Goal: Check status: Check status

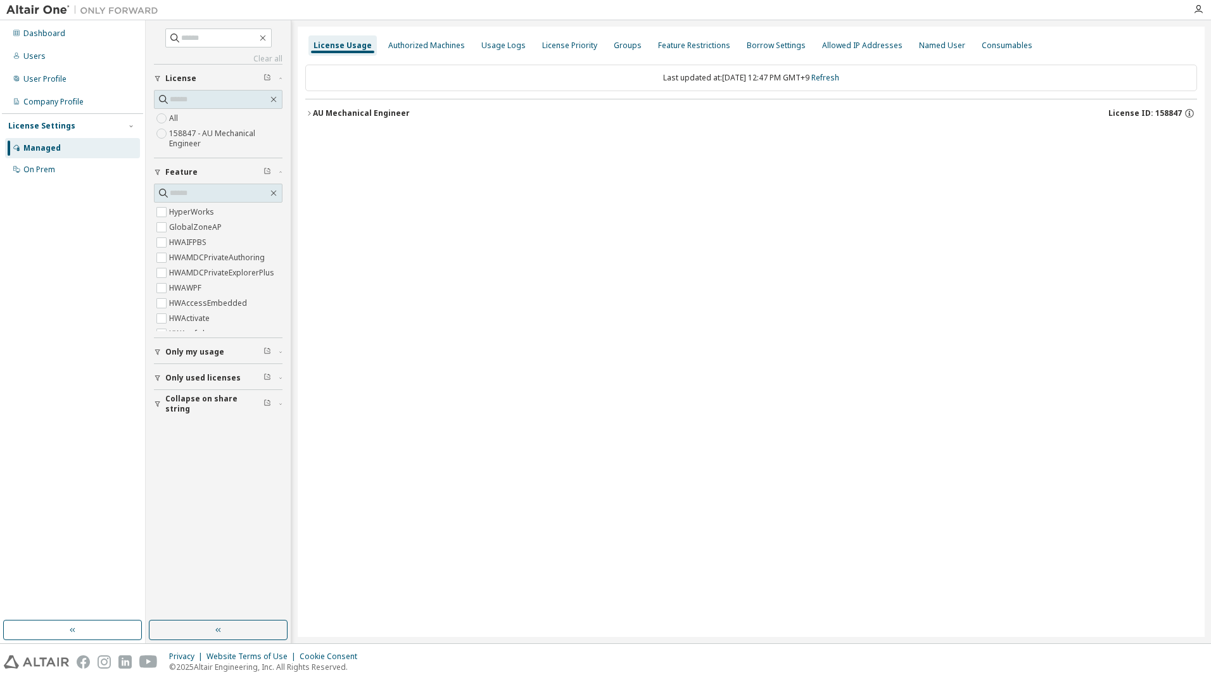
click at [377, 117] on div "AU Mechanical Engineer" at bounding box center [361, 113] width 97 height 10
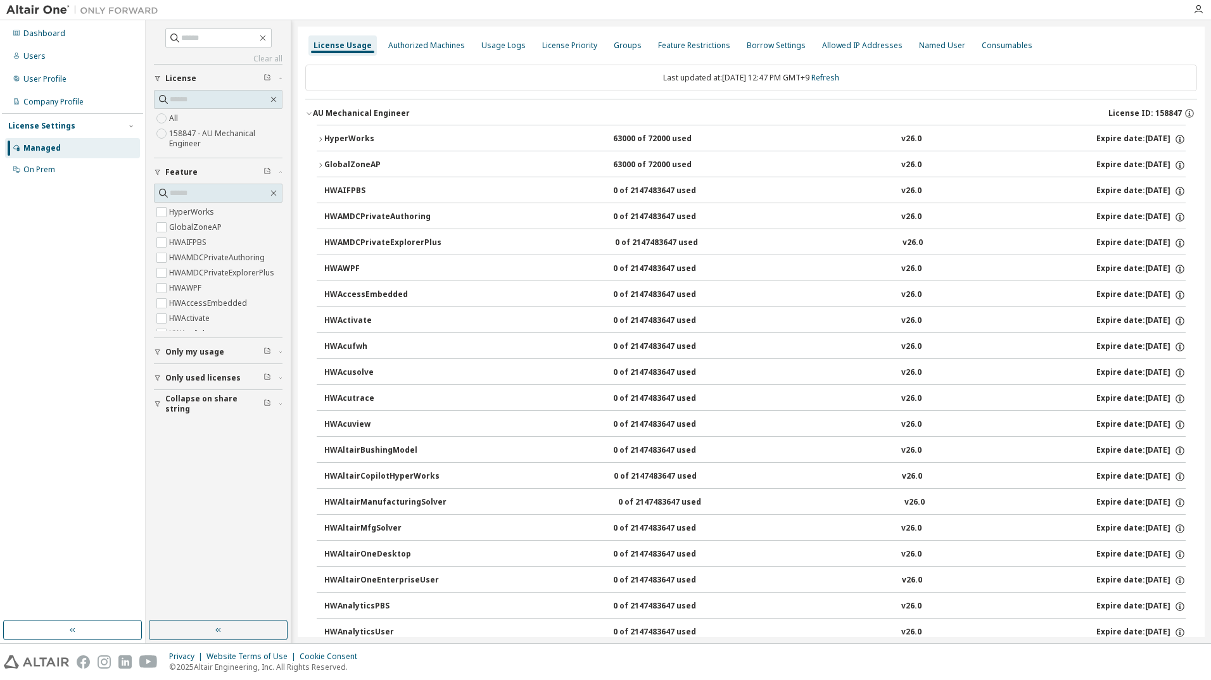
click at [360, 135] on div "HyperWorks" at bounding box center [381, 139] width 114 height 11
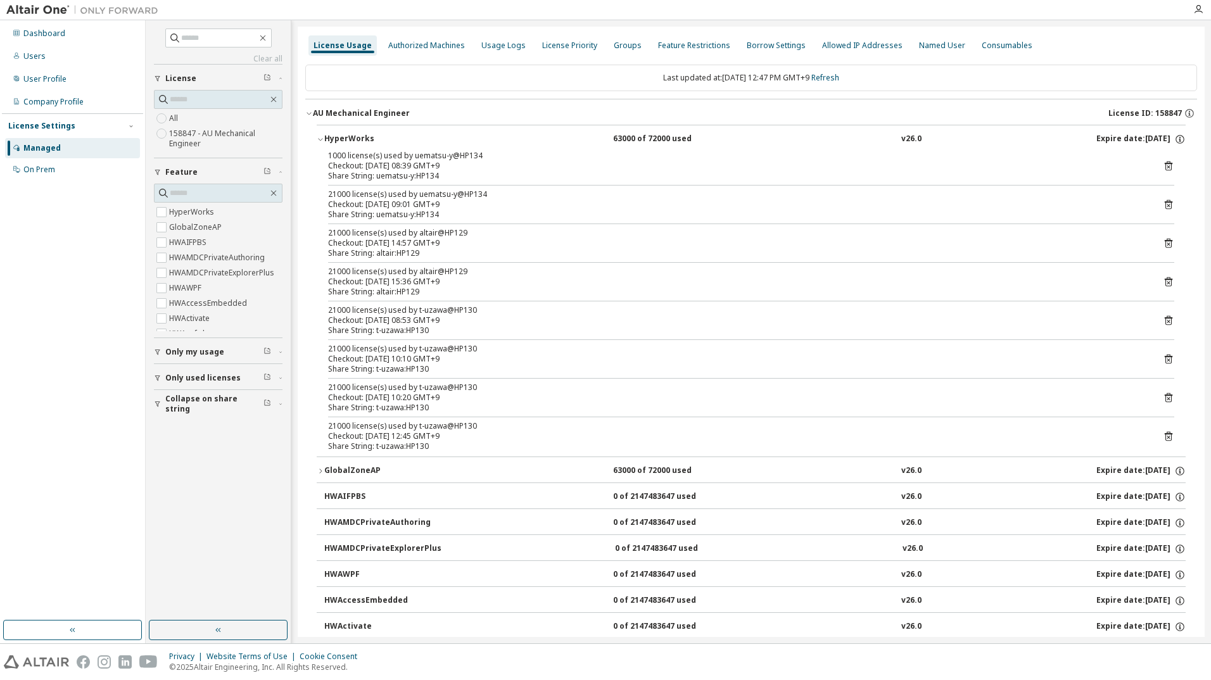
click at [676, 166] on div "Checkout: 2025-10-08 08:39 GMT+9" at bounding box center [736, 166] width 816 height 10
click at [836, 80] on link "Refresh" at bounding box center [825, 77] width 28 height 11
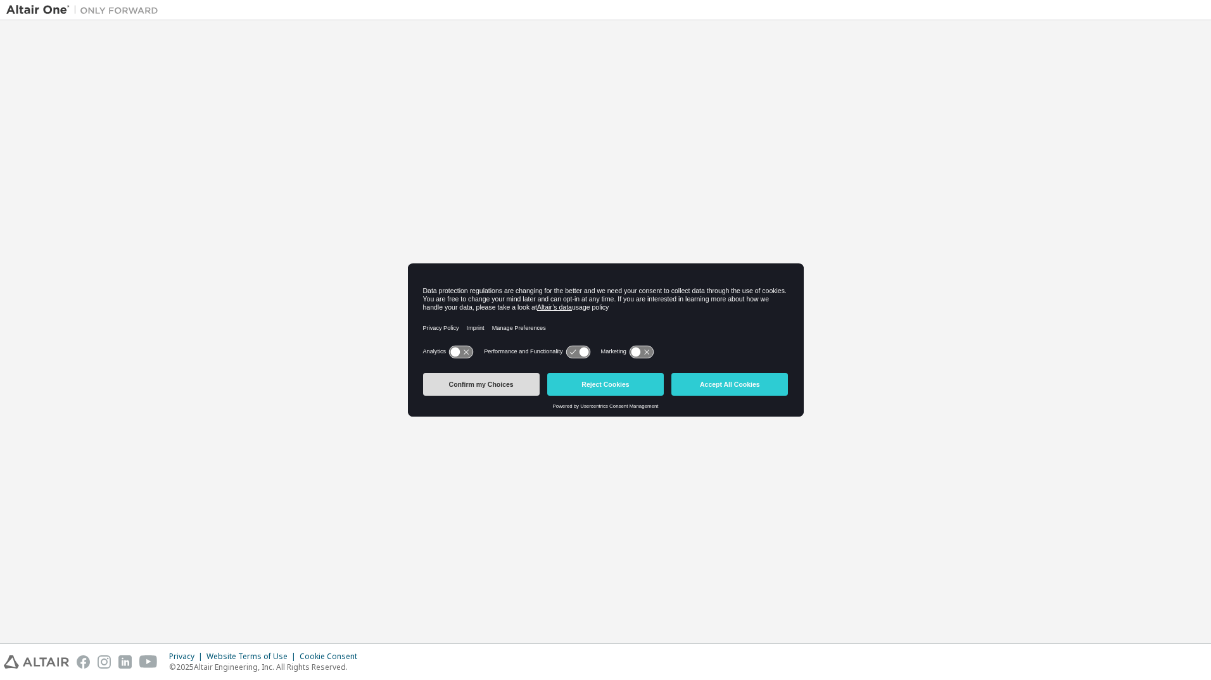
click at [485, 381] on button "Confirm my Choices" at bounding box center [481, 384] width 117 height 23
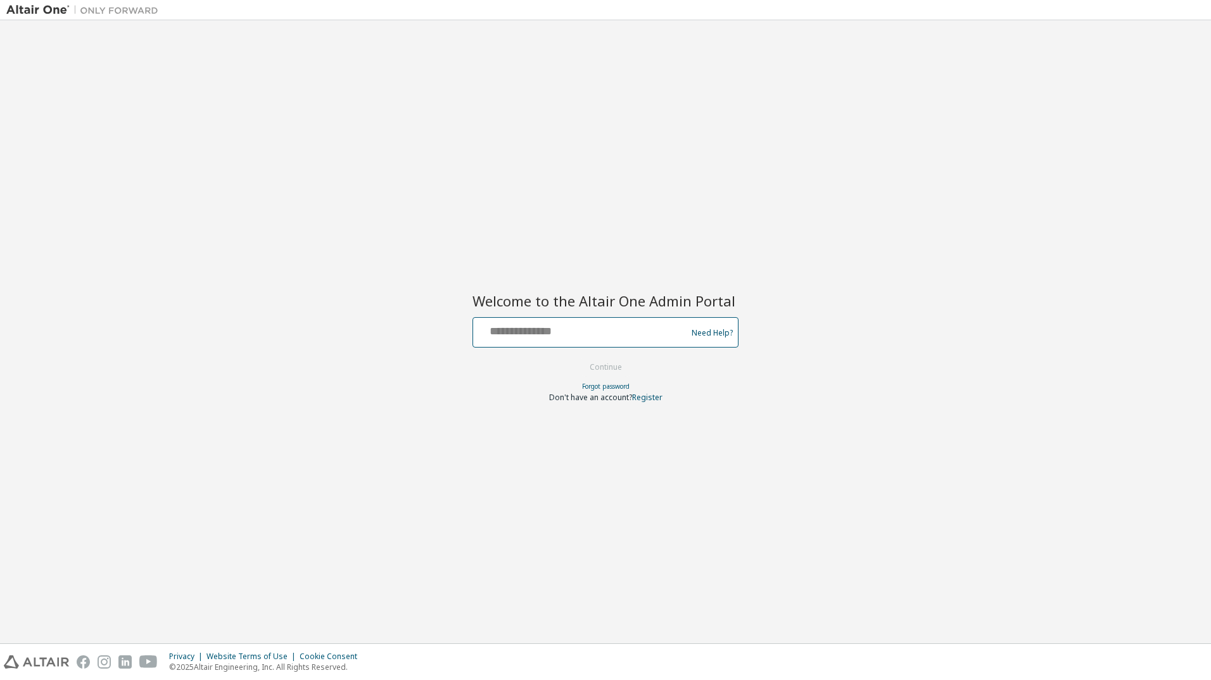
click at [611, 324] on input "text" at bounding box center [581, 330] width 207 height 18
type input "**********"
click at [582, 364] on button "Continue" at bounding box center [605, 367] width 59 height 19
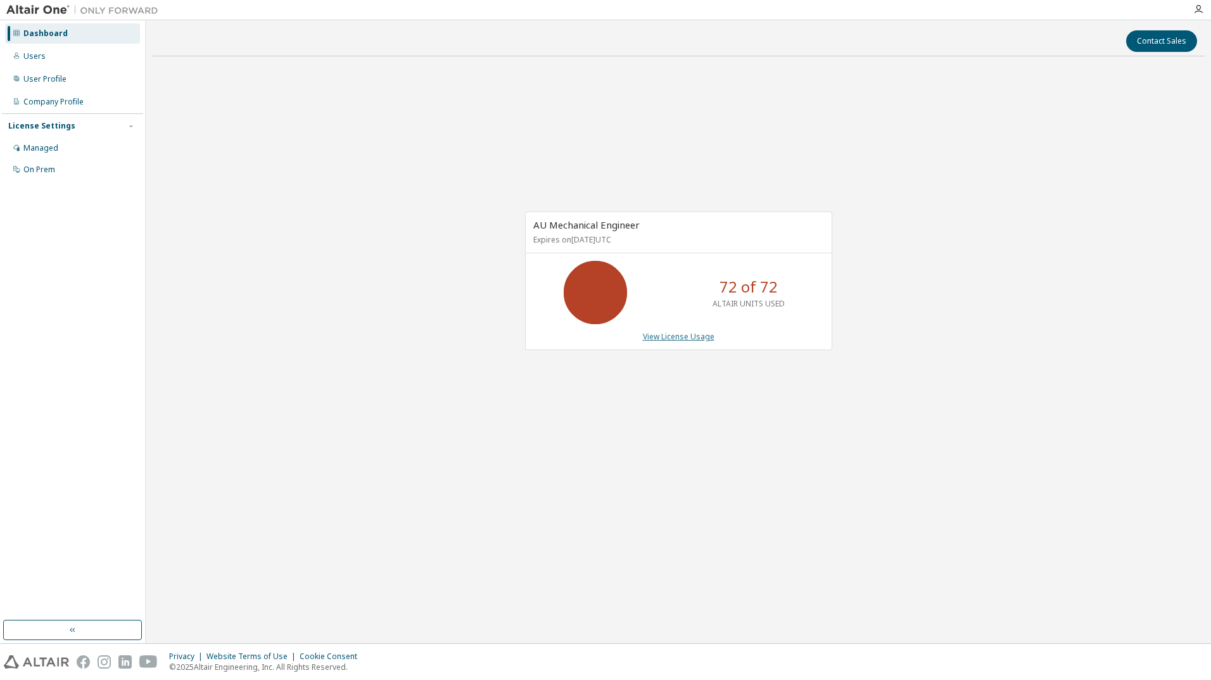
click at [670, 335] on link "View License Usage" at bounding box center [679, 336] width 72 height 11
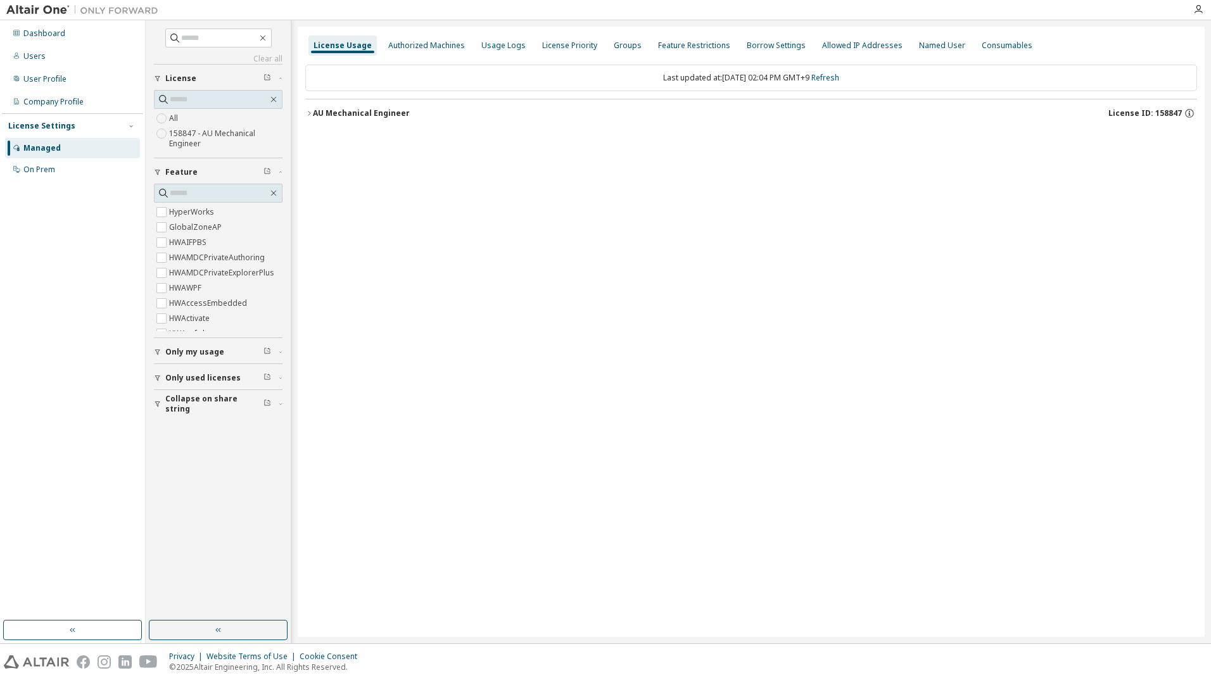
click at [361, 109] on div "AU Mechanical Engineer" at bounding box center [361, 113] width 97 height 10
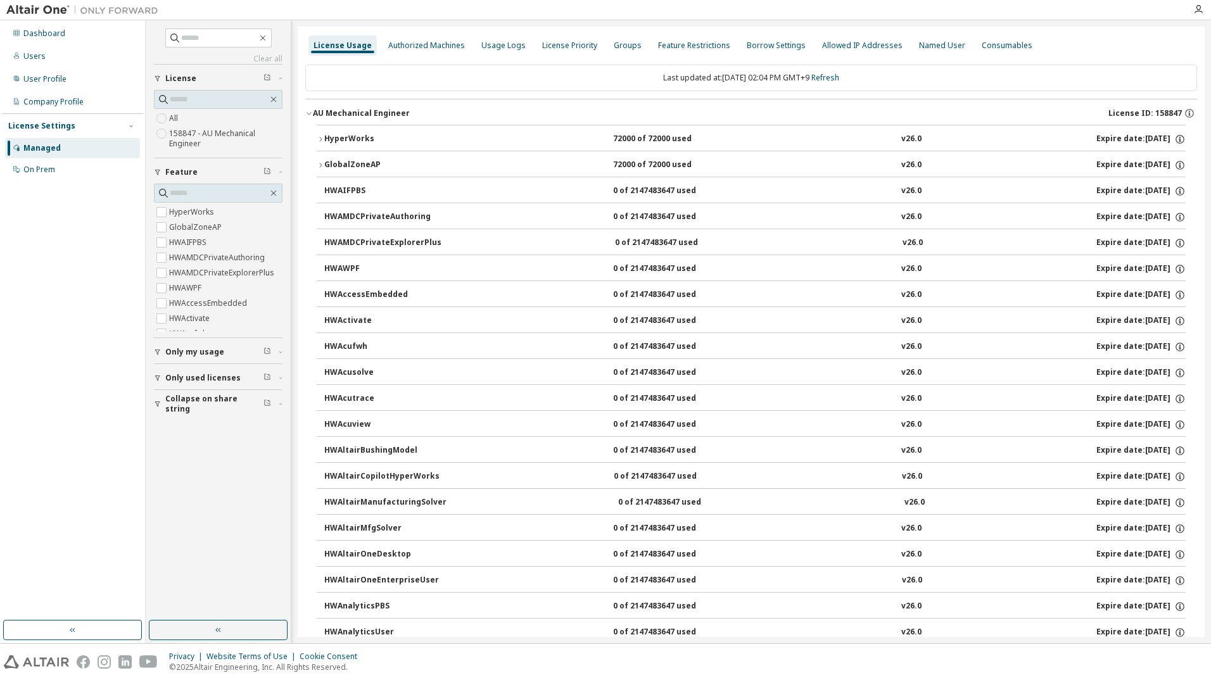
click at [348, 139] on div "HyperWorks" at bounding box center [381, 139] width 114 height 11
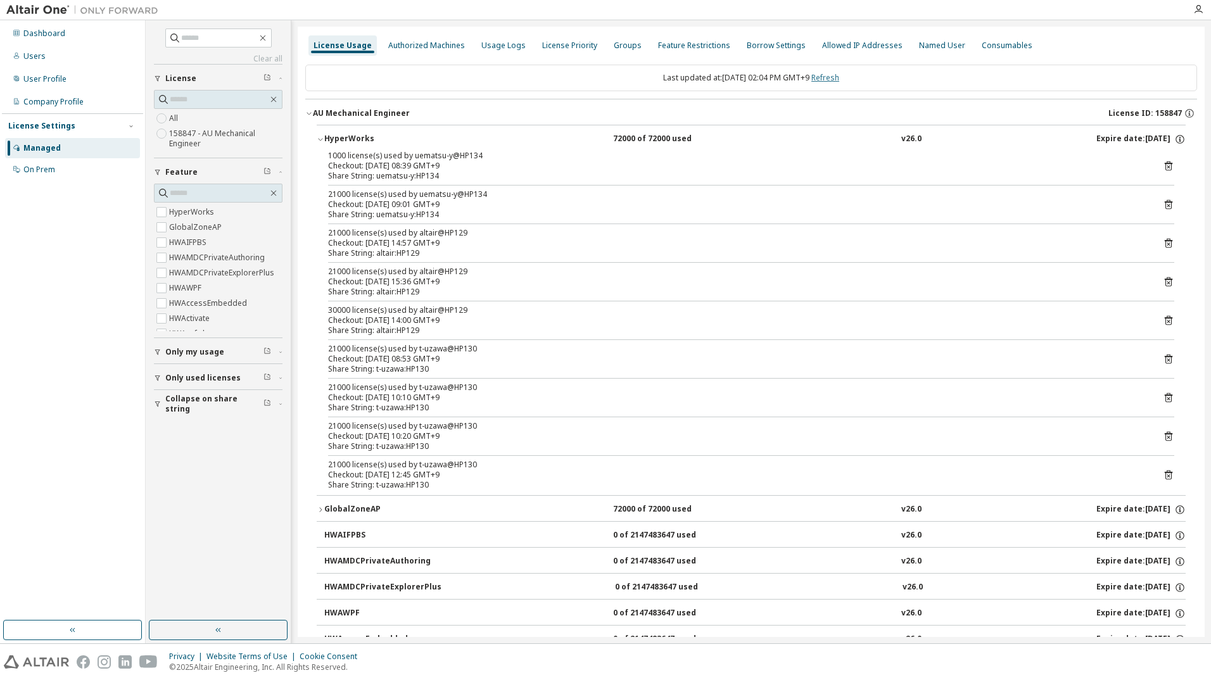
click at [831, 77] on link "Refresh" at bounding box center [825, 77] width 28 height 11
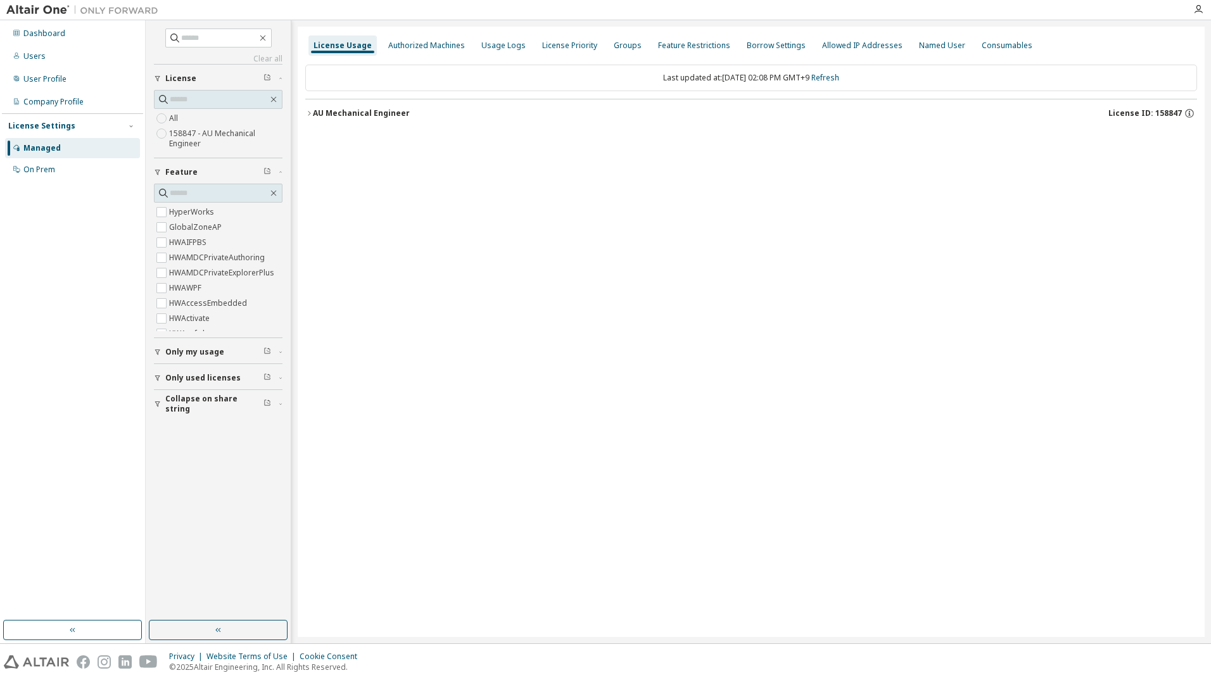
click at [350, 107] on button "AU Mechanical Engineer License ID: 158847" at bounding box center [751, 113] width 892 height 28
